Goal: Find specific page/section: Find specific page/section

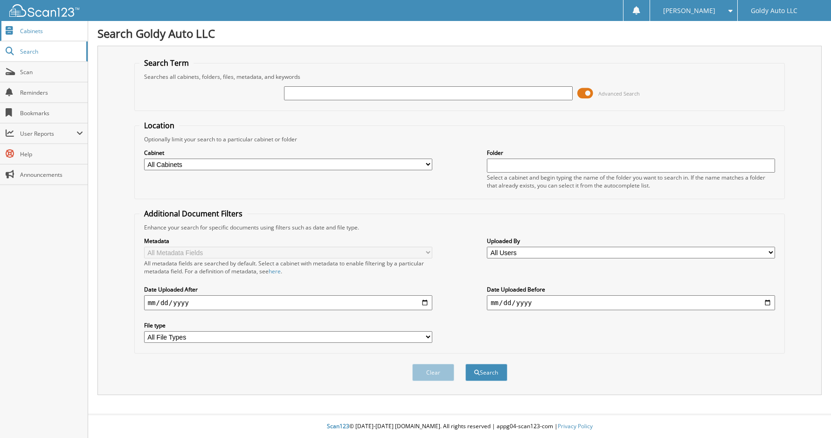
click at [41, 28] on span "Cabinets" at bounding box center [51, 31] width 63 height 8
type input "DAREN C HAMLIN"
click at [465, 364] on button "Search" at bounding box center [486, 372] width 42 height 17
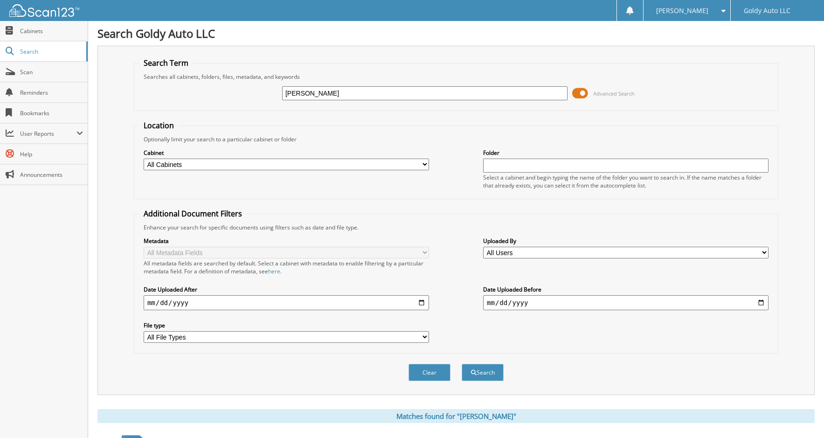
drag, startPoint x: 350, startPoint y: 93, endPoint x: 244, endPoint y: 83, distance: 105.8
click at [265, 89] on div "DAREN C HAMLIN Advanced Search" at bounding box center [456, 93] width 634 height 25
type input "WESLEY HALL"
click at [461, 364] on button "Search" at bounding box center [482, 372] width 42 height 17
drag, startPoint x: 353, startPoint y: 81, endPoint x: 244, endPoint y: 83, distance: 109.1
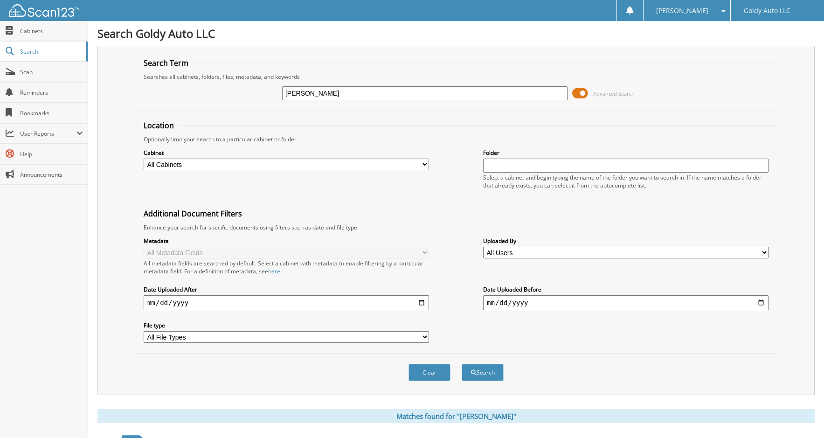
click at [244, 83] on div "WESLEY HALL Advanced Search" at bounding box center [456, 93] width 634 height 25
drag, startPoint x: 250, startPoint y: 91, endPoint x: 236, endPoint y: 88, distance: 14.4
click at [236, 88] on div "WESLEY HALL Advanced Search" at bounding box center [456, 93] width 634 height 25
type input "KERMIT HALL"
click at [461, 364] on button "Search" at bounding box center [482, 372] width 42 height 17
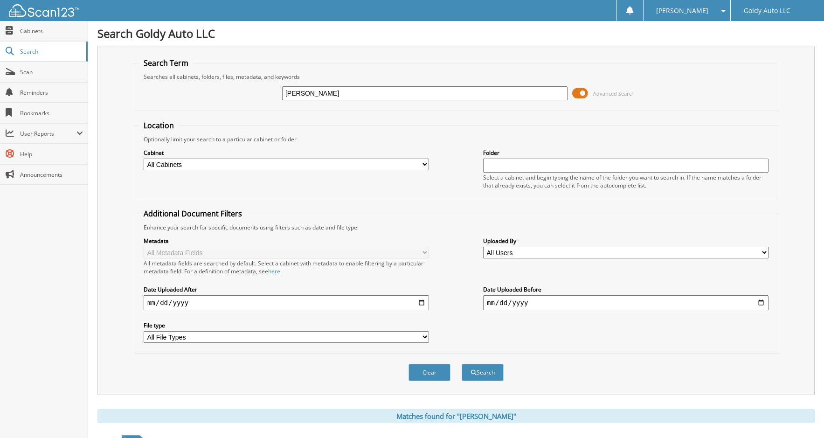
drag, startPoint x: 344, startPoint y: 91, endPoint x: 235, endPoint y: 83, distance: 109.4
click at [235, 83] on div "KERMIT HALL Advanced Search" at bounding box center [456, 93] width 634 height 25
type input "VICTORIA R HALE/TERRY HALE"
click at [461, 364] on button "Search" at bounding box center [482, 372] width 42 height 17
drag, startPoint x: 410, startPoint y: 89, endPoint x: 204, endPoint y: 65, distance: 207.0
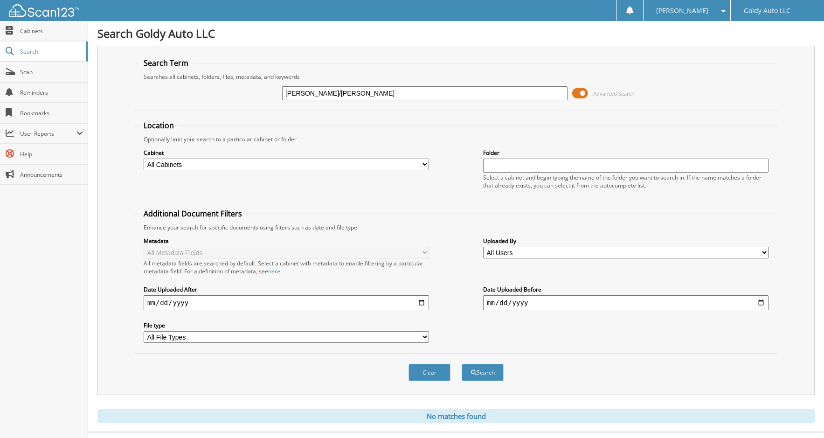
click at [242, 85] on div "[PERSON_NAME]/[PERSON_NAME] Advanced Search" at bounding box center [456, 93] width 634 height 25
type input "[PERSON_NAME]"
click at [461, 364] on button "Search" at bounding box center [482, 372] width 42 height 17
drag, startPoint x: 352, startPoint y: 95, endPoint x: 255, endPoint y: 93, distance: 97.0
click at [255, 93] on div "VICTORIA HALE Advanced Search" at bounding box center [456, 93] width 634 height 25
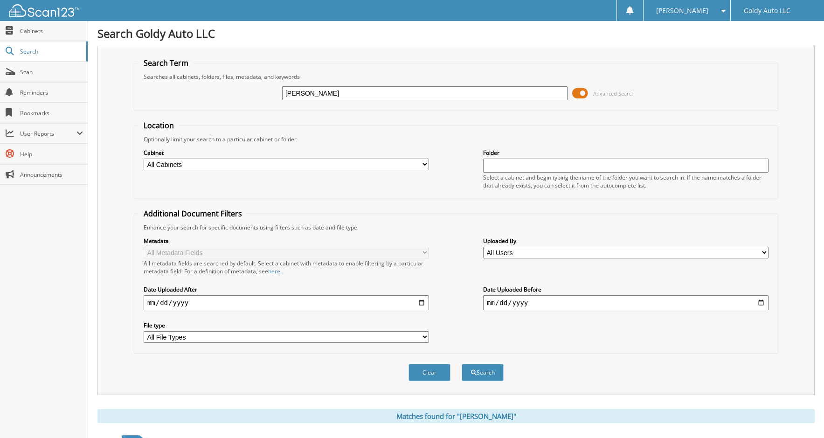
type input "LEROY HAGLEY II"
click at [461, 364] on button "Search" at bounding box center [482, 372] width 42 height 17
drag, startPoint x: 346, startPoint y: 94, endPoint x: 246, endPoint y: 84, distance: 100.2
click at [263, 91] on div "LEROY HAGLEY II Advanced Search" at bounding box center [456, 93] width 634 height 25
type input "[PERSON_NAME]"
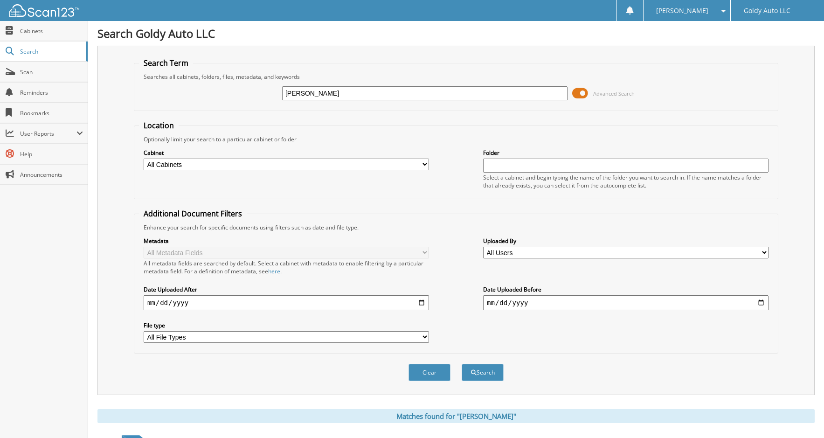
click at [461, 364] on button "Search" at bounding box center [482, 372] width 42 height 17
drag, startPoint x: 365, startPoint y: 91, endPoint x: 215, endPoint y: 74, distance: 151.5
click at [239, 90] on div "MICHAEL HAGER Advanced Search" at bounding box center [456, 93] width 634 height 25
type input "M"
type input "MEGAN HACKNEY"
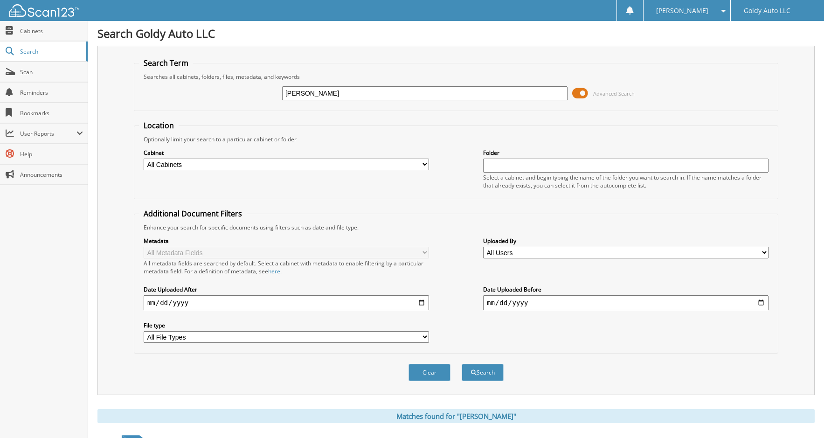
click at [461, 364] on button "Search" at bounding box center [482, 372] width 42 height 17
drag, startPoint x: 360, startPoint y: 95, endPoint x: 208, endPoint y: 82, distance: 152.5
click at [214, 84] on div "[PERSON_NAME] Advanced Search" at bounding box center [456, 93] width 634 height 25
type input "[PERSON_NAME]"
click at [461, 364] on button "Search" at bounding box center [482, 372] width 42 height 17
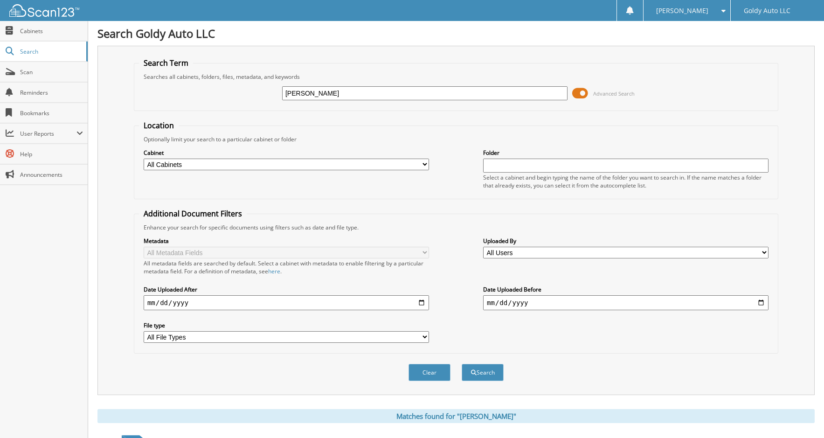
drag, startPoint x: 341, startPoint y: 89, endPoint x: 238, endPoint y: 88, distance: 103.0
click at [238, 88] on div "WENDY HALL Advanced Search" at bounding box center [456, 93] width 634 height 25
type input "[PERSON_NAME]"
click at [461, 364] on button "Search" at bounding box center [482, 372] width 42 height 17
drag, startPoint x: 363, startPoint y: 91, endPoint x: 216, endPoint y: 76, distance: 147.2
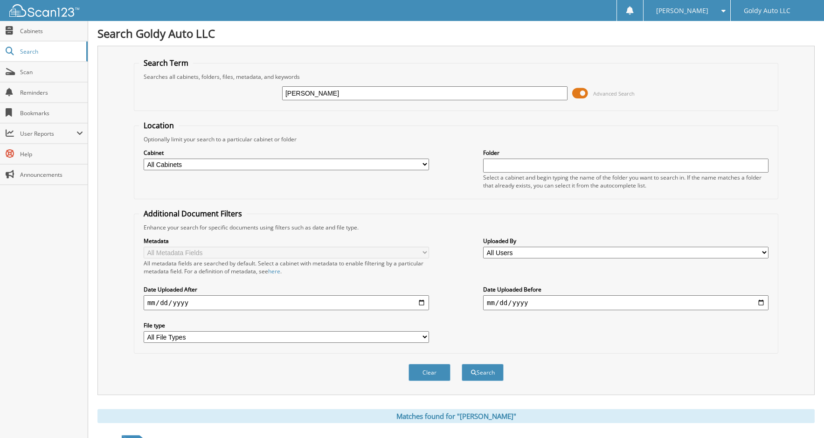
click at [235, 87] on div "[PERSON_NAME] Advanced Search" at bounding box center [456, 93] width 634 height 25
type input "GRANDVIEW SYSTEMS"
click at [461, 364] on button "Search" at bounding box center [482, 372] width 42 height 17
drag, startPoint x: 377, startPoint y: 93, endPoint x: 255, endPoint y: 82, distance: 122.6
click at [255, 82] on div "GRANDVIEW SYSTEMS Advanced Search" at bounding box center [456, 93] width 634 height 25
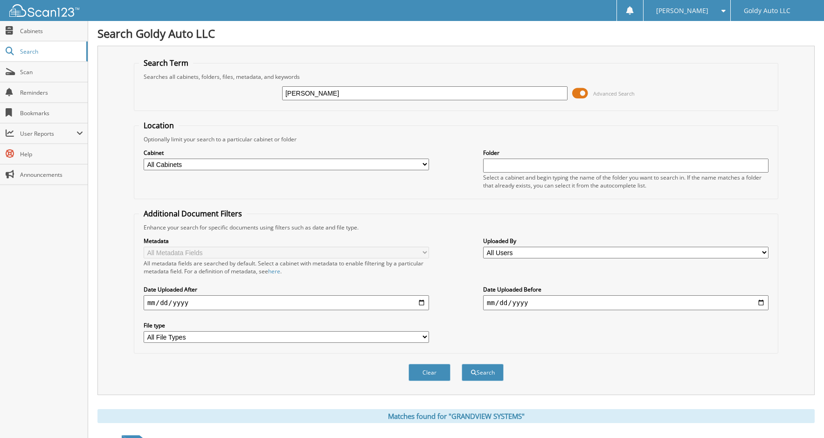
type input "[PERSON_NAME]"
click at [461, 364] on button "Search" at bounding box center [482, 372] width 42 height 17
drag, startPoint x: 379, startPoint y: 93, endPoint x: 231, endPoint y: 81, distance: 148.7
click at [241, 85] on div "[PERSON_NAME] Advanced Search" at bounding box center [456, 93] width 634 height 25
type input "[PERSON_NAME]"
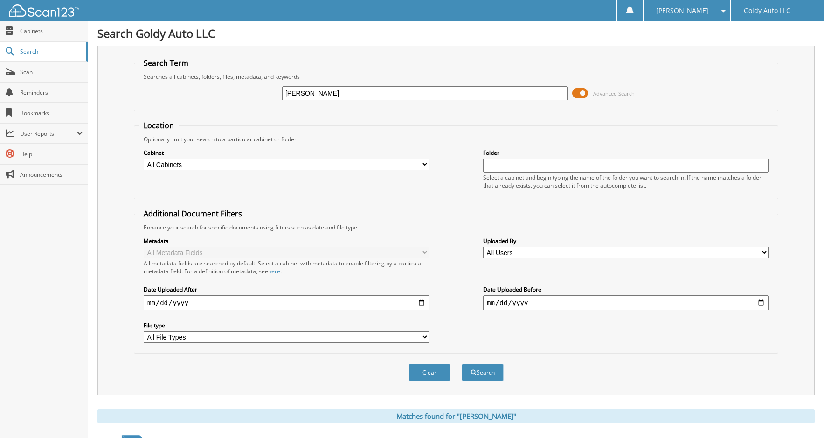
click at [461, 364] on button "Search" at bounding box center [482, 372] width 42 height 17
drag, startPoint x: 330, startPoint y: 92, endPoint x: 224, endPoint y: 77, distance: 107.8
click at [246, 89] on div "JON GOLDY Advanced Search" at bounding box center [456, 93] width 634 height 25
type input "JEFF GOLDY"
click at [461, 364] on button "Search" at bounding box center [482, 372] width 42 height 17
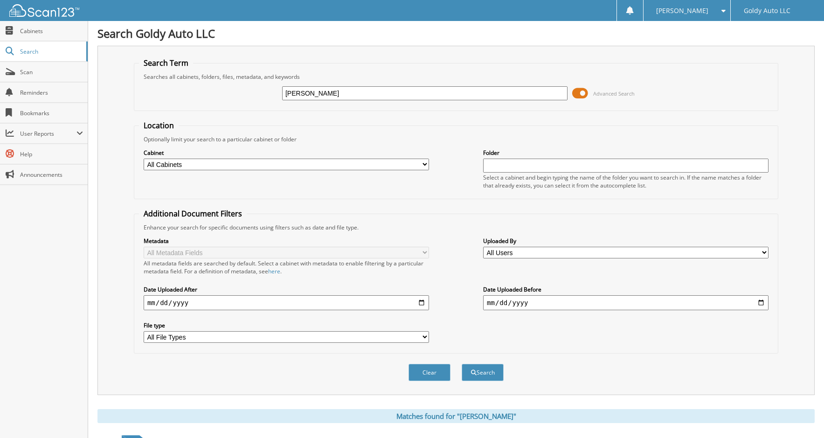
drag, startPoint x: 345, startPoint y: 93, endPoint x: 259, endPoint y: 90, distance: 86.3
click at [263, 90] on div "[PERSON_NAME] Advanced Search" at bounding box center [456, 93] width 634 height 25
type input "[PERSON_NAME]"
click at [461, 364] on button "Search" at bounding box center [482, 372] width 42 height 17
drag, startPoint x: 353, startPoint y: 91, endPoint x: 256, endPoint y: 83, distance: 97.3
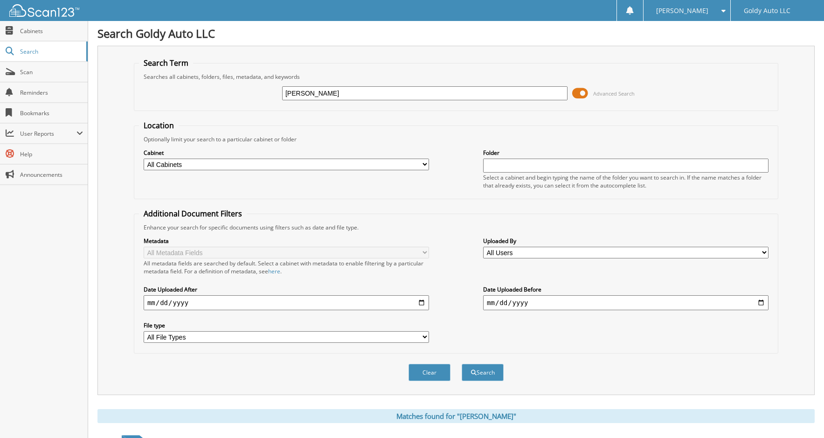
click at [258, 85] on div "[PERSON_NAME] Advanced Search" at bounding box center [456, 93] width 634 height 25
type input "[PERSON_NAME]"
click at [461, 364] on button "Search" at bounding box center [482, 372] width 42 height 17
drag, startPoint x: 354, startPoint y: 92, endPoint x: 262, endPoint y: 83, distance: 91.9
click at [265, 85] on div "[PERSON_NAME] Advanced Search" at bounding box center [456, 93] width 634 height 25
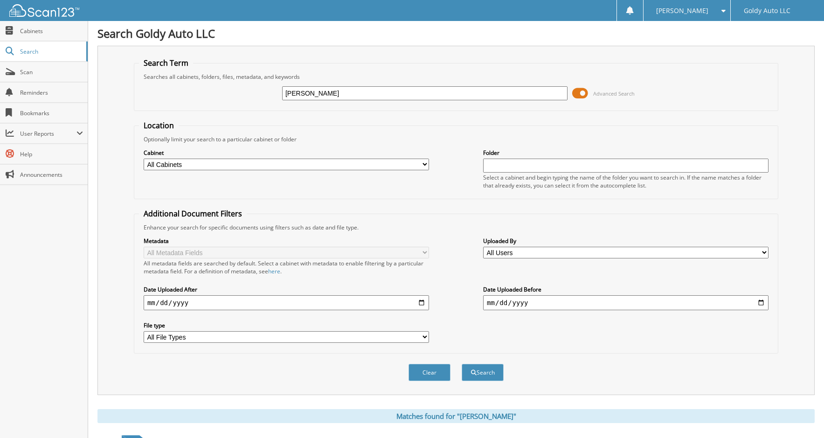
type input "[PERSON_NAME]"
click at [461, 364] on button "Search" at bounding box center [482, 372] width 42 height 17
drag, startPoint x: 363, startPoint y: 92, endPoint x: 243, endPoint y: 89, distance: 119.8
click at [254, 89] on div "MARY BETH GOBLE Advanced Search" at bounding box center [456, 93] width 634 height 25
type input "[PERSON_NAME]"
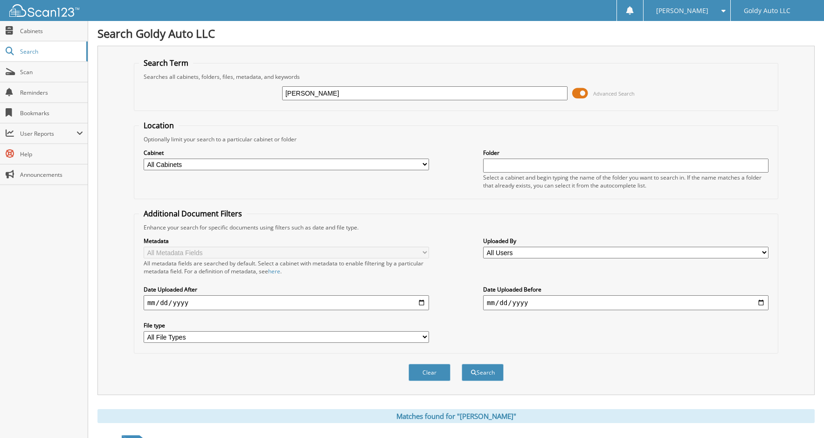
click at [461, 364] on button "Search" at bounding box center [482, 372] width 42 height 17
drag, startPoint x: 347, startPoint y: 95, endPoint x: 220, endPoint y: 80, distance: 128.1
click at [246, 83] on div "[PERSON_NAME] Advanced Search" at bounding box center [456, 93] width 634 height 25
type input "[PERSON_NAME]"
click at [461, 364] on button "Search" at bounding box center [482, 372] width 42 height 17
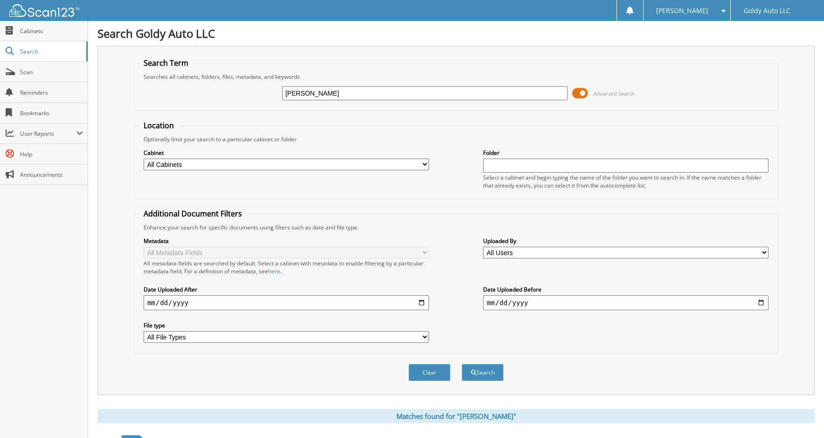
drag, startPoint x: 367, startPoint y: 96, endPoint x: 196, endPoint y: 76, distance: 171.7
click at [218, 86] on div "[PERSON_NAME] Advanced Search" at bounding box center [456, 93] width 634 height 25
type input "[PERSON_NAME]"
click at [461, 364] on button "Search" at bounding box center [482, 372] width 42 height 17
drag, startPoint x: 334, startPoint y: 90, endPoint x: 228, endPoint y: 62, distance: 110.1
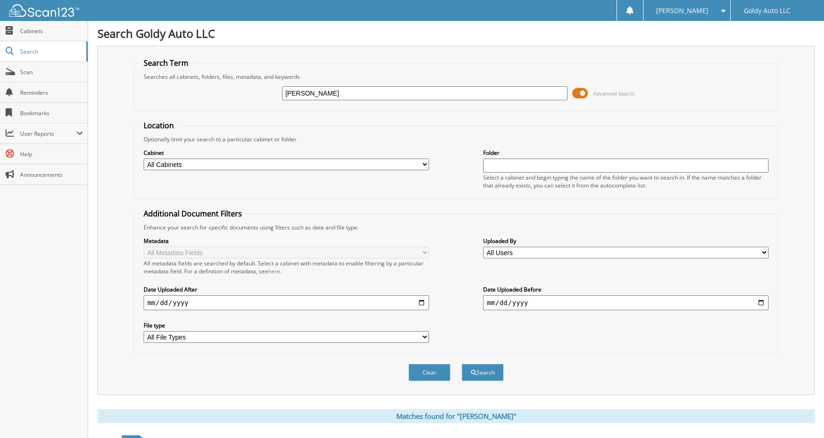
click at [244, 86] on div "[PERSON_NAME] Advanced Search" at bounding box center [456, 93] width 634 height 25
type input "[PERSON_NAME]"
click at [461, 364] on button "Search" at bounding box center [482, 372] width 42 height 17
type input "CAITLYN GOODALLDONNA GORE"
click at [461, 364] on button "Search" at bounding box center [482, 372] width 42 height 17
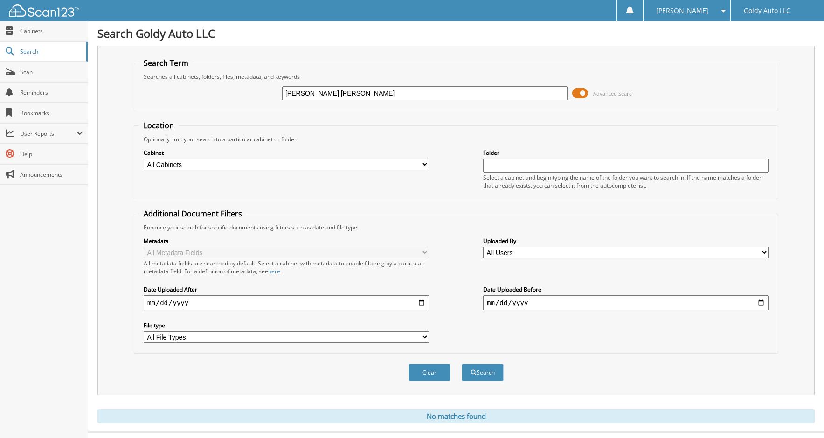
drag, startPoint x: 405, startPoint y: 93, endPoint x: 197, endPoint y: 67, distance: 209.6
click at [201, 70] on fieldset "Search Term Searches all cabinets, folders, files, metadata, and keywords CAITL…" at bounding box center [456, 84] width 644 height 53
type input "CAITLYN GOODALL"
click at [461, 364] on button "Search" at bounding box center [482, 372] width 42 height 17
drag, startPoint x: 366, startPoint y: 94, endPoint x: 221, endPoint y: 75, distance: 146.2
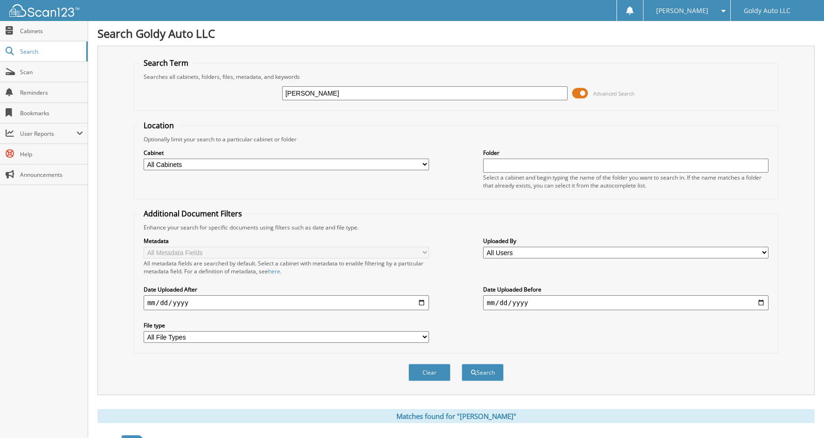
click at [227, 78] on fieldset "Search Term Searches all cabinets, folders, files, metadata, and keywords [PERS…" at bounding box center [456, 84] width 644 height 53
type input "[PERSON_NAME]"
click at [461, 364] on button "Search" at bounding box center [482, 372] width 42 height 17
drag, startPoint x: 364, startPoint y: 92, endPoint x: 218, endPoint y: 80, distance: 146.9
click at [222, 80] on fieldset "Search Term Searches all cabinets, folders, files, metadata, and keywords STEVE…" at bounding box center [456, 84] width 644 height 53
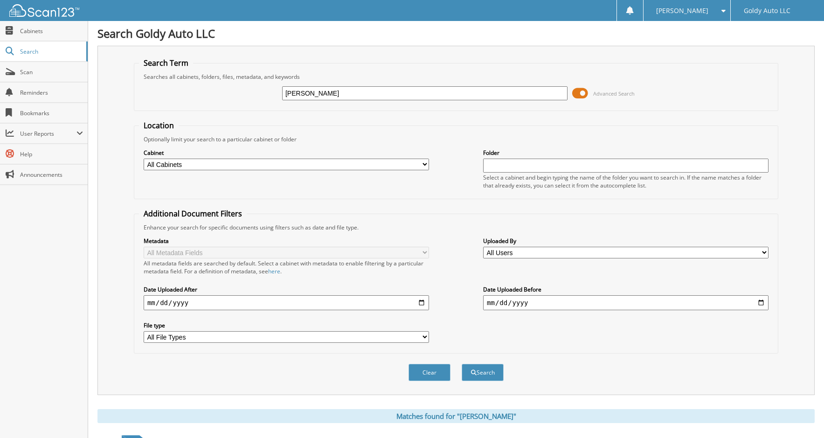
type input "ANDREW GOBLE"
click at [461, 364] on button "Search" at bounding box center [482, 372] width 42 height 17
drag, startPoint x: 347, startPoint y: 91, endPoint x: 250, endPoint y: 79, distance: 97.7
click at [267, 85] on div "[PERSON_NAME] Advanced Search" at bounding box center [456, 93] width 634 height 25
type input "[PERSON_NAME]"
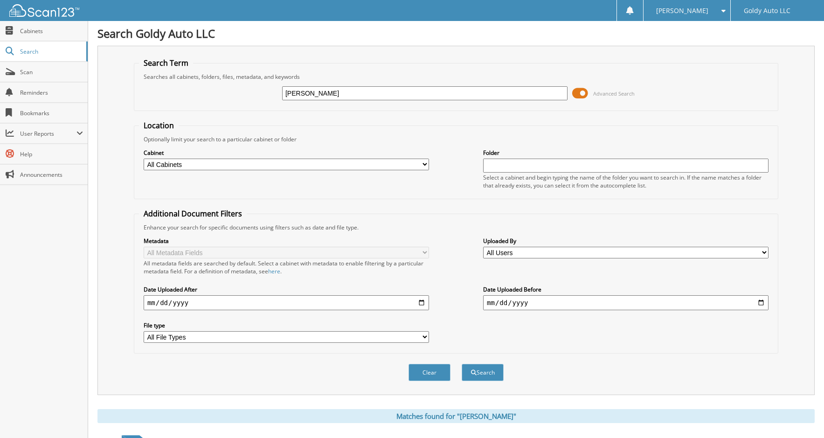
click at [461, 364] on button "Search" at bounding box center [482, 372] width 42 height 17
drag, startPoint x: 346, startPoint y: 95, endPoint x: 239, endPoint y: 78, distance: 108.9
click at [248, 83] on div "CHARLES GOAD Advanced Search" at bounding box center [456, 93] width 634 height 25
type input "SHANNON GISH"
click at [461, 364] on button "Search" at bounding box center [482, 372] width 42 height 17
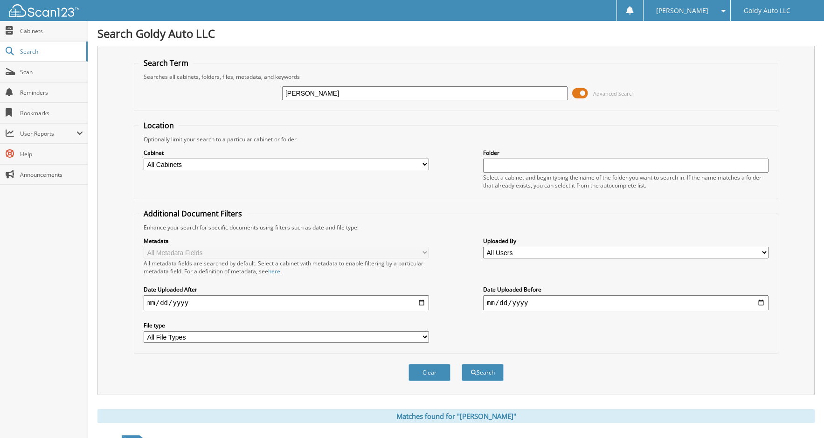
drag, startPoint x: 343, startPoint y: 93, endPoint x: 263, endPoint y: 87, distance: 79.9
click at [266, 89] on div "[PERSON_NAME] Advanced Search" at bounding box center [456, 93] width 634 height 25
type input "[PERSON_NAME]"
click at [461, 364] on button "Search" at bounding box center [482, 372] width 42 height 17
drag, startPoint x: 357, startPoint y: 91, endPoint x: 256, endPoint y: 76, distance: 101.4
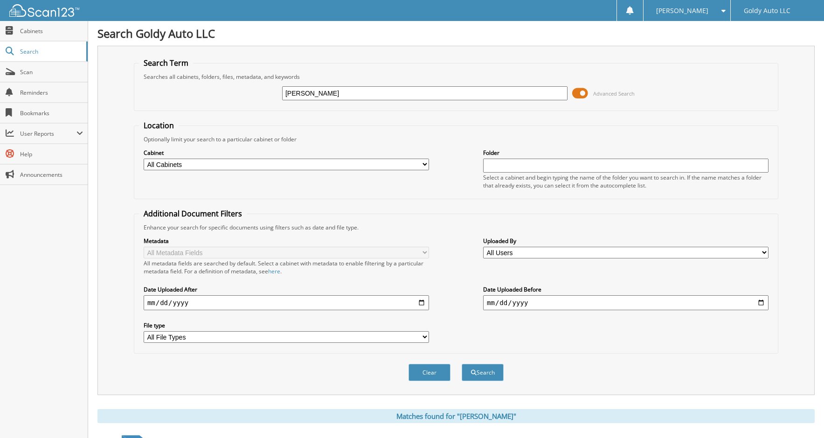
click at [270, 79] on fieldset "Search Term Searches all cabinets, folders, files, metadata, and keywords TONY …" at bounding box center [456, 84] width 644 height 53
type input "ANDREW GILLENWATER"
click at [461, 364] on button "Search" at bounding box center [482, 372] width 42 height 17
drag, startPoint x: 377, startPoint y: 89, endPoint x: 215, endPoint y: 71, distance: 162.8
click at [224, 79] on fieldset "Search Term Searches all cabinets, folders, files, metadata, and keywords ANDRE…" at bounding box center [456, 84] width 644 height 53
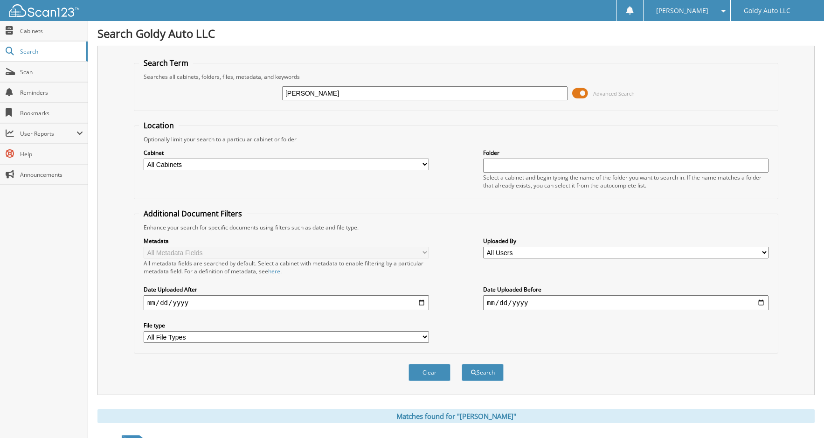
type input "RICHARD GILLMAN III"
click at [461, 364] on button "Search" at bounding box center [482, 372] width 42 height 17
drag, startPoint x: 361, startPoint y: 93, endPoint x: 224, endPoint y: 79, distance: 137.7
click at [247, 90] on div "[PERSON_NAME] Advanced Search" at bounding box center [456, 93] width 634 height 25
type input "[PERSON_NAME]"
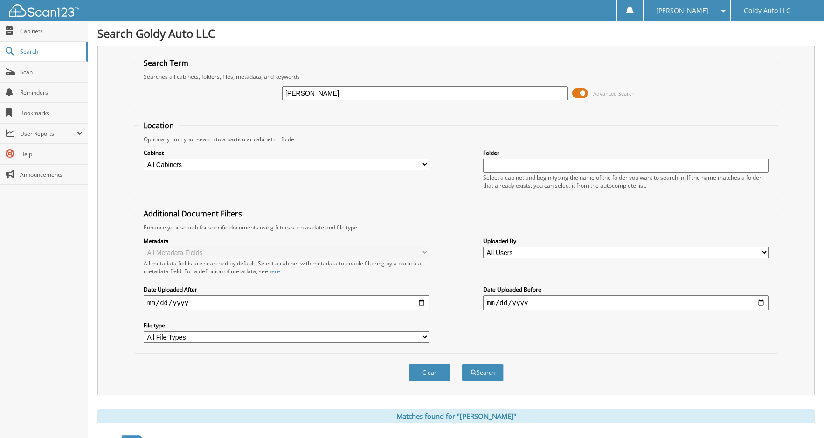
click at [461, 364] on button "Search" at bounding box center [482, 372] width 42 height 17
drag, startPoint x: 361, startPoint y: 95, endPoint x: 239, endPoint y: 77, distance: 123.4
click at [239, 77] on fieldset "Search Term Searches all cabinets, folders, files, metadata, and keywords [PERS…" at bounding box center [456, 84] width 644 height 53
type input "[PERSON_NAME]"
click at [461, 364] on button "Search" at bounding box center [482, 372] width 42 height 17
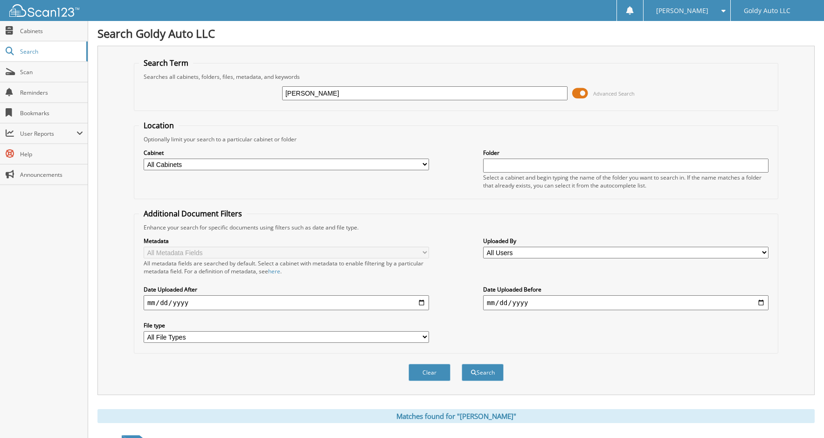
drag, startPoint x: 364, startPoint y: 93, endPoint x: 232, endPoint y: 78, distance: 132.7
click at [234, 79] on fieldset "Search Term Searches all cabinets, folders, files, metadata, and keywords [PERS…" at bounding box center [456, 84] width 644 height 53
type input "[PERSON_NAME]"
click at [461, 364] on button "Search" at bounding box center [482, 372] width 42 height 17
click at [319, 89] on input "[PERSON_NAME]" at bounding box center [424, 93] width 285 height 14
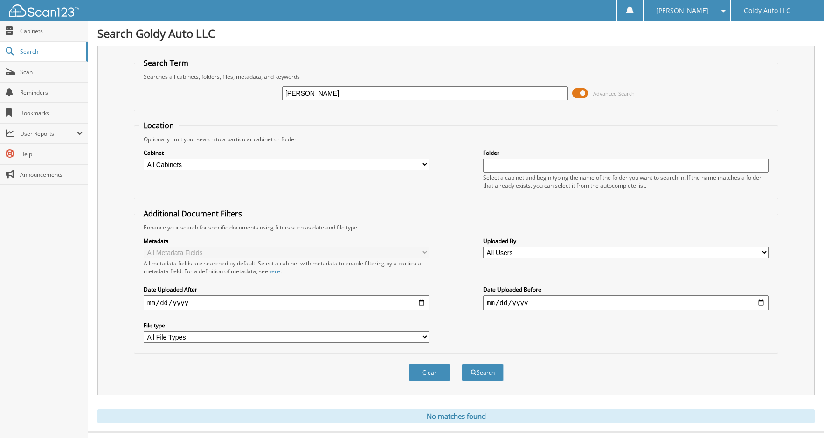
type input "[PERSON_NAME]"
click at [461, 364] on button "Search" at bounding box center [482, 372] width 42 height 17
drag, startPoint x: 388, startPoint y: 95, endPoint x: 253, endPoint y: 72, distance: 136.6
click at [270, 82] on div "[PERSON_NAME] Advanced Search" at bounding box center [456, 93] width 634 height 25
type input "[PERSON_NAME]"
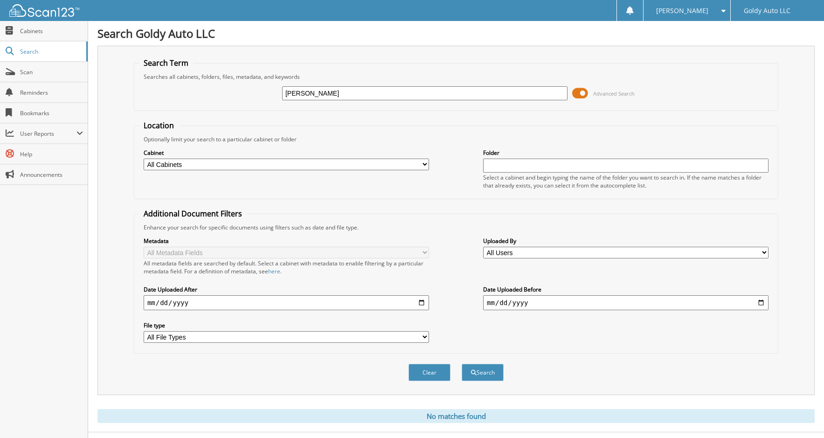
click at [461, 364] on button "Search" at bounding box center [482, 372] width 42 height 17
drag, startPoint x: 360, startPoint y: 94, endPoint x: 222, endPoint y: 65, distance: 141.0
click at [227, 86] on div "ERIC HATFIELD Advanced Search" at bounding box center [456, 93] width 634 height 25
type input "EMILY GREENE"
click at [461, 364] on button "Search" at bounding box center [482, 372] width 42 height 17
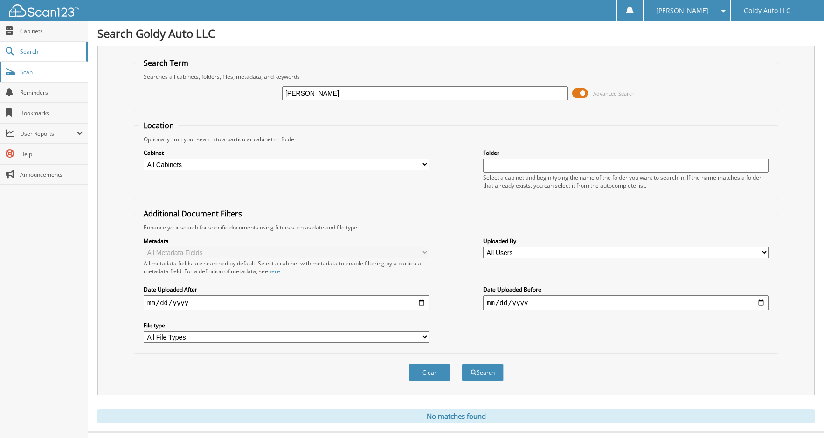
click at [47, 71] on span "Scan" at bounding box center [51, 72] width 63 height 8
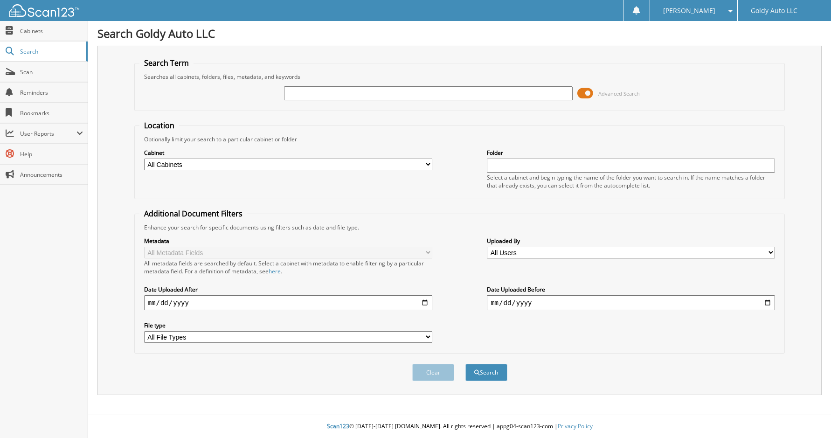
click at [299, 98] on input "text" at bounding box center [428, 93] width 288 height 14
type input "21433"
click at [465, 364] on button "Search" at bounding box center [486, 372] width 42 height 17
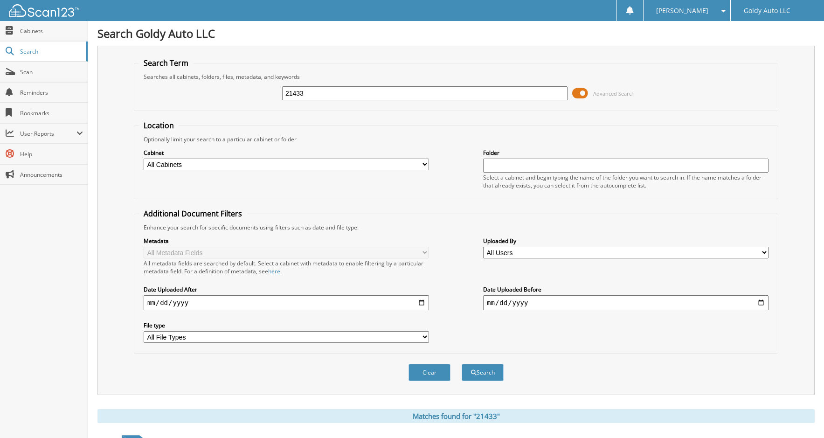
scroll to position [120, 0]
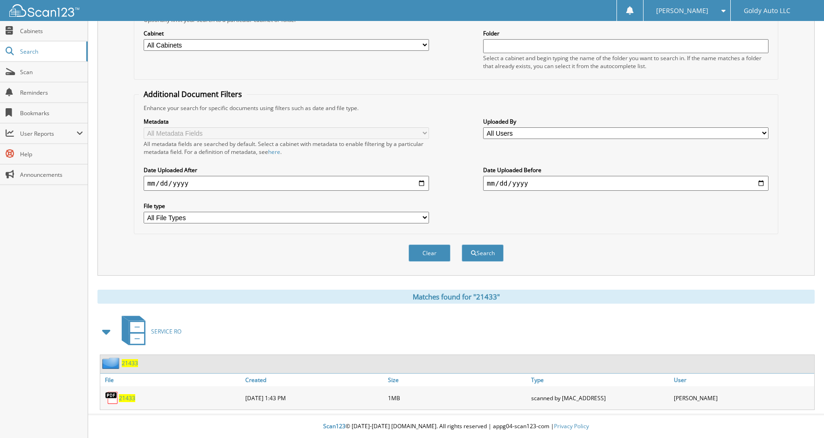
click at [126, 398] on span "21433" at bounding box center [127, 398] width 16 height 8
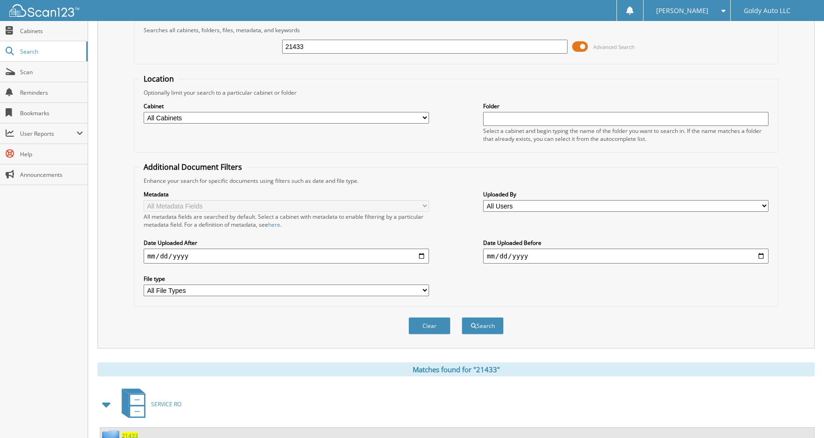
scroll to position [0, 0]
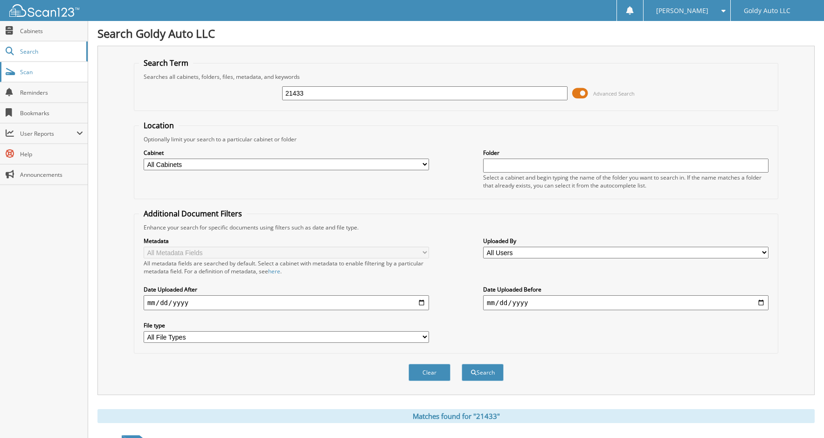
click at [32, 68] on span "Scan" at bounding box center [51, 72] width 63 height 8
